Goal: Navigation & Orientation: Find specific page/section

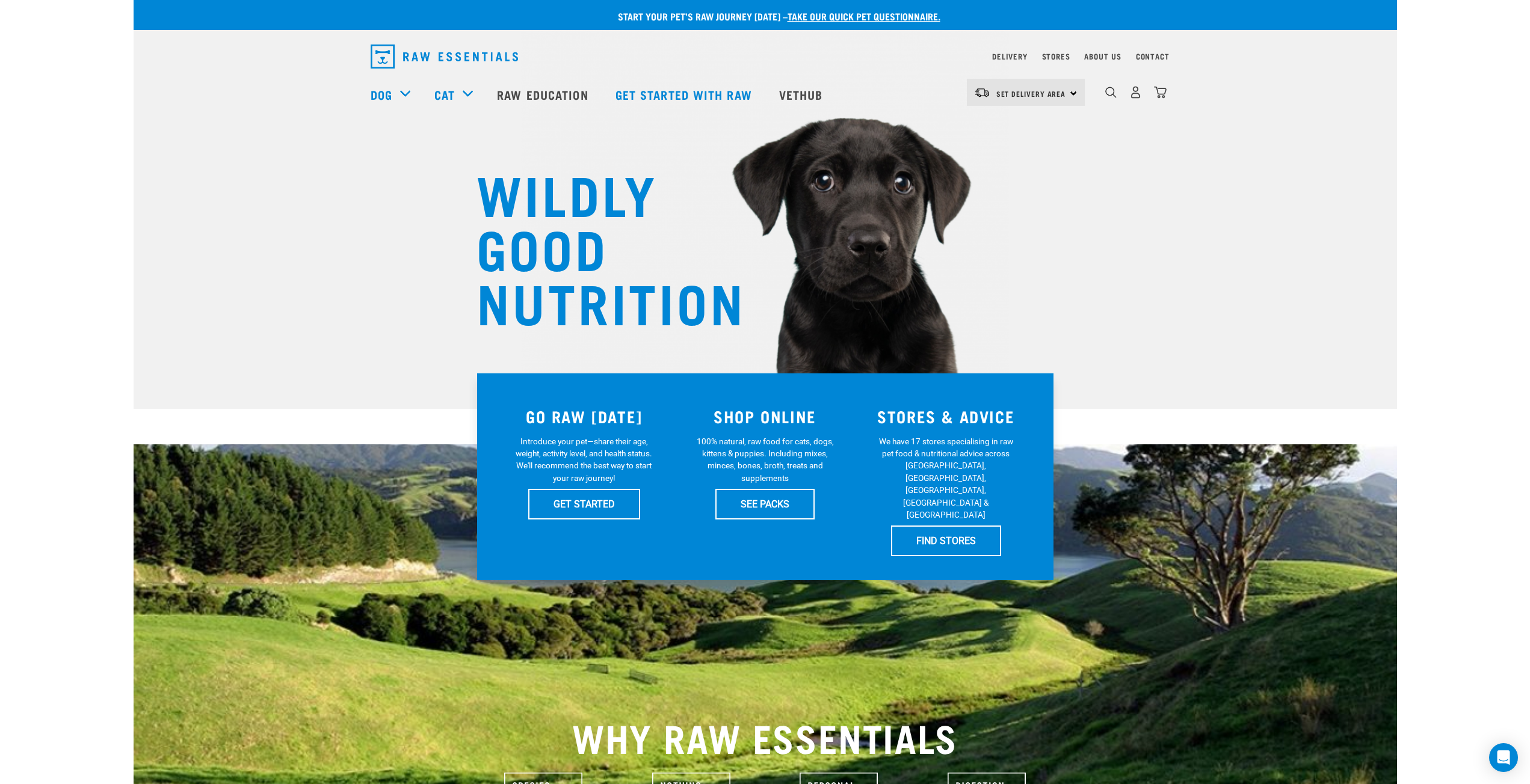
click at [1081, 57] on div "Delivery Stores About Us Contact" at bounding box center [1080, 56] width 177 height 15
click at [1090, 57] on link "About Us" at bounding box center [1102, 56] width 36 height 4
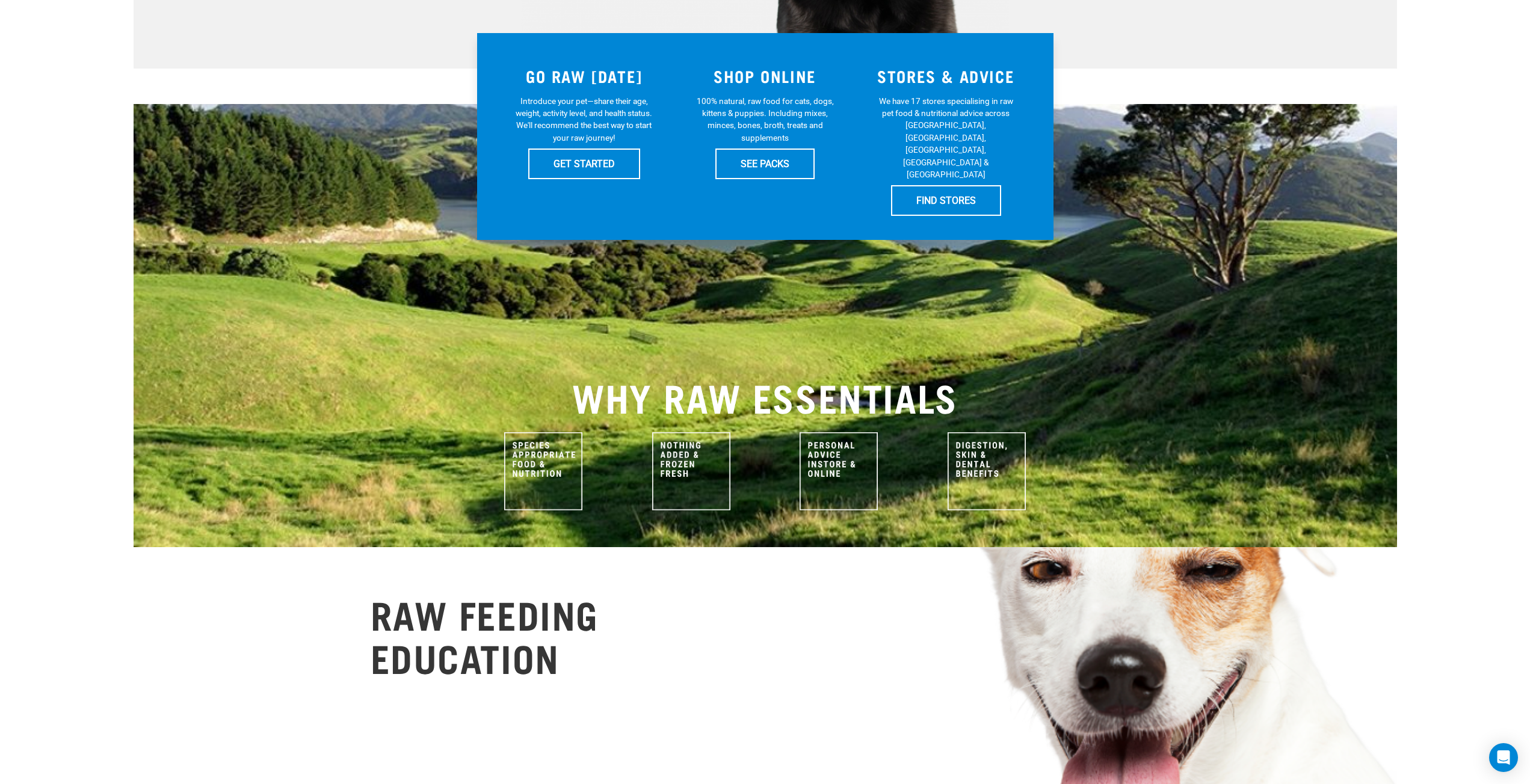
scroll to position [421, 0]
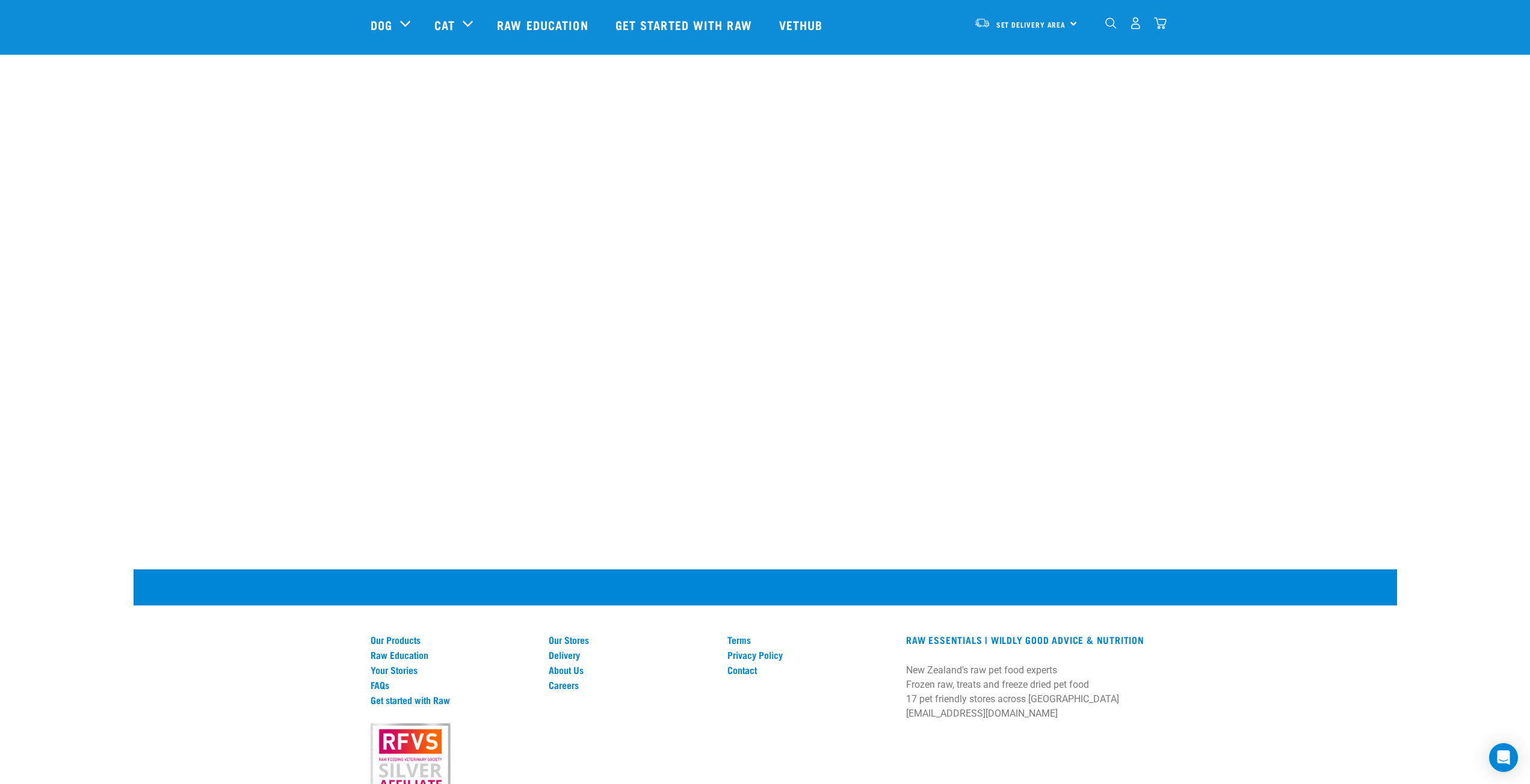
scroll to position [1572, 0]
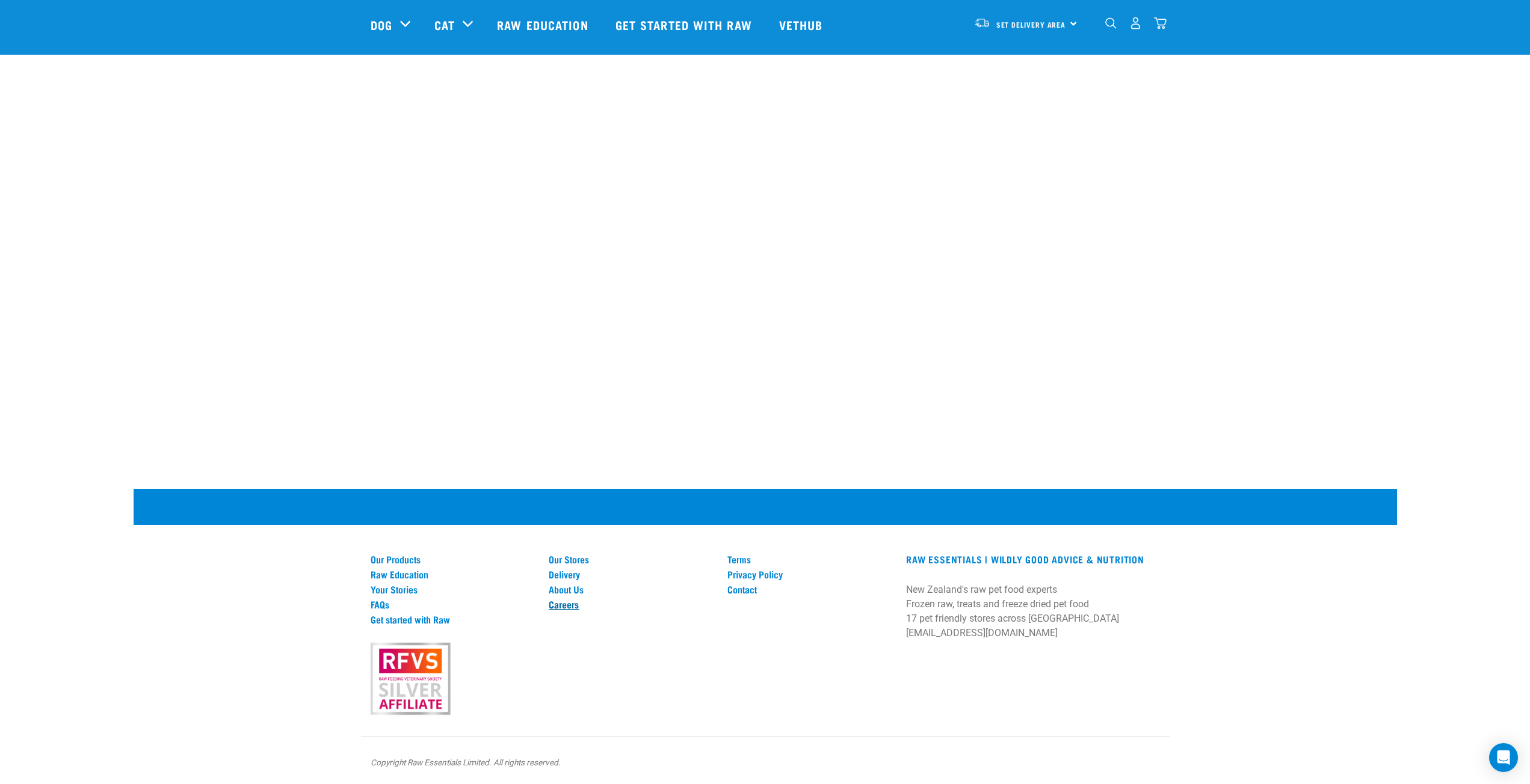
click at [569, 608] on link "Careers" at bounding box center [630, 604] width 164 height 11
